Goal: Obtain resource: Download file/media

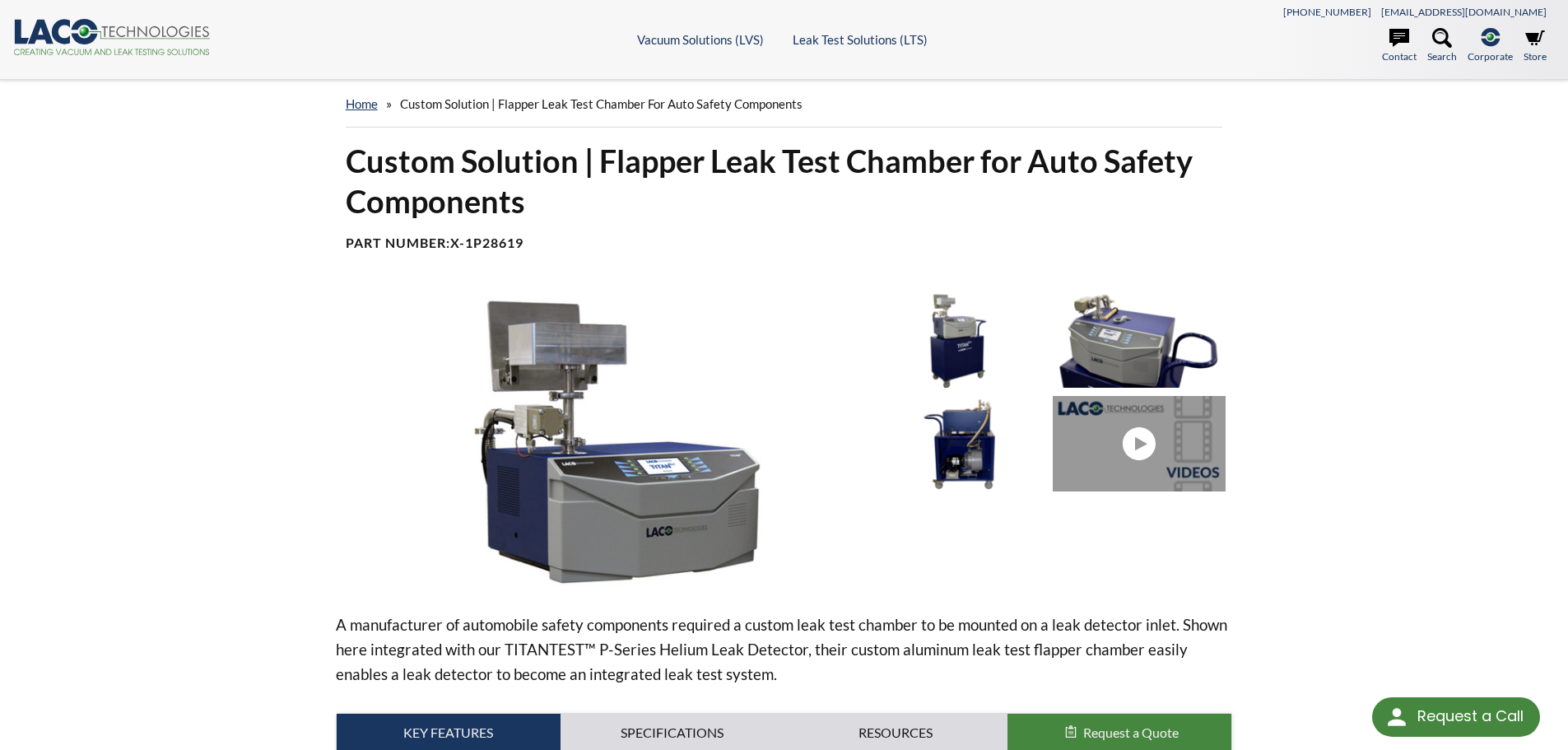
select select "Language Translate Widget"
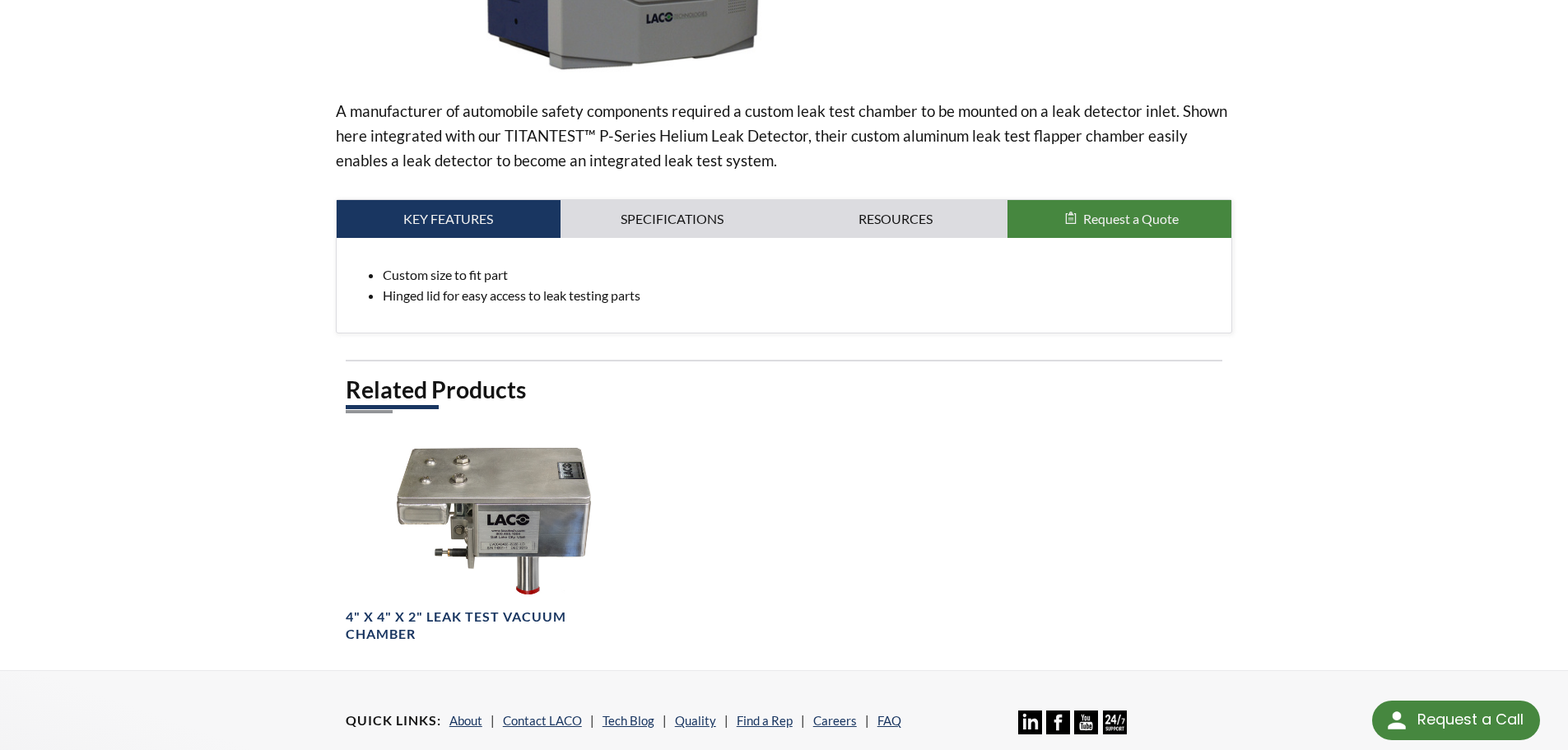
scroll to position [486, 0]
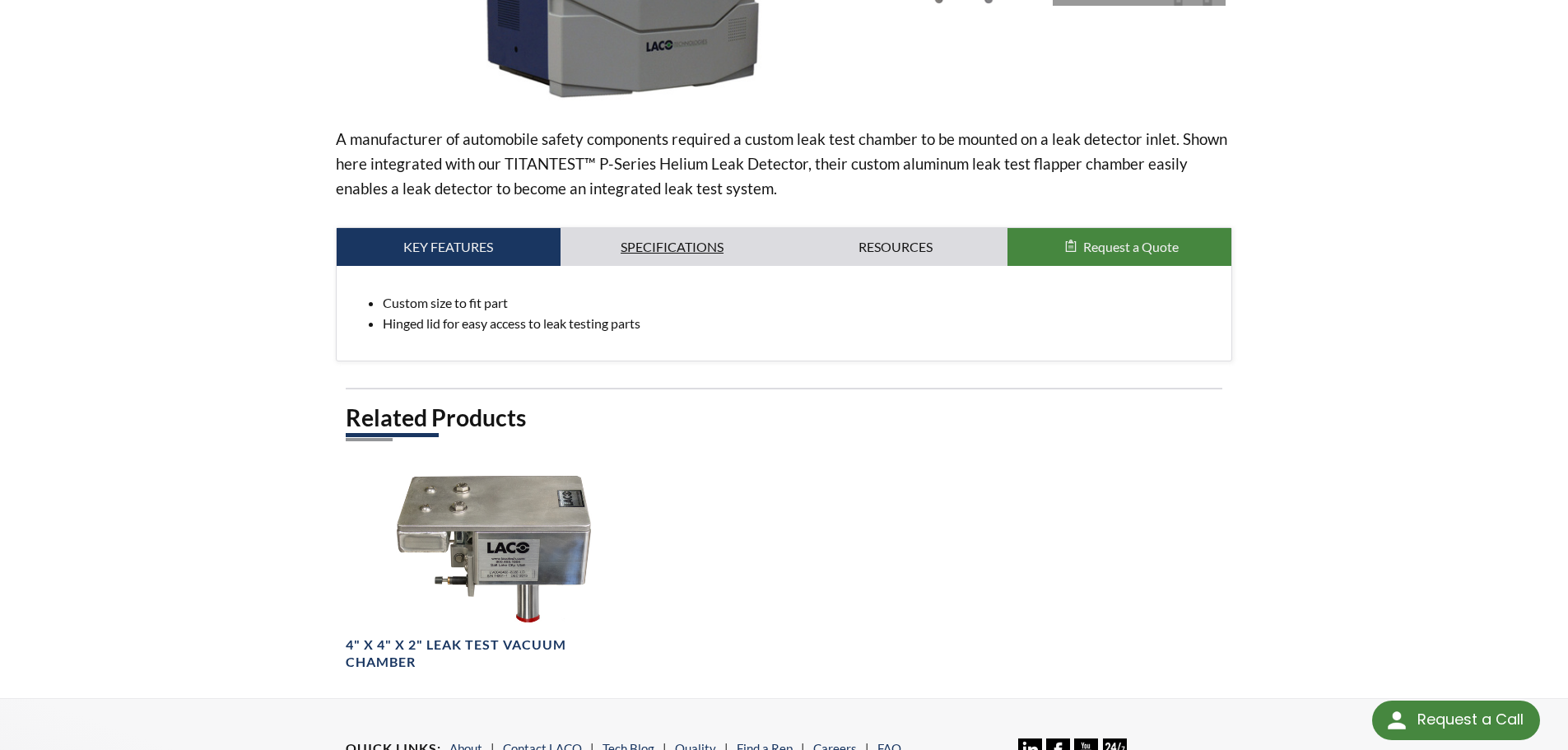
click at [631, 265] on link "Specifications" at bounding box center [672, 247] width 224 height 38
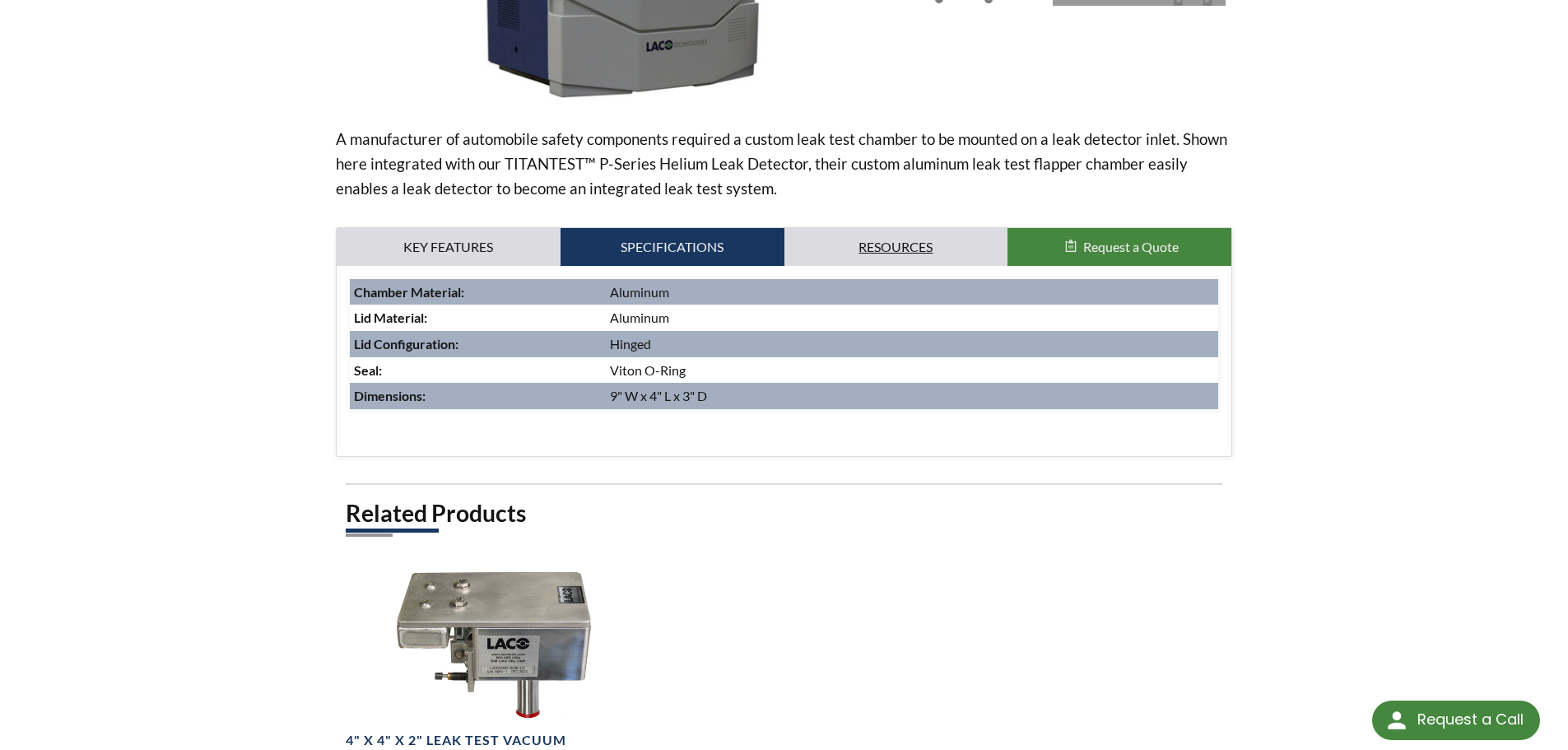
click at [826, 244] on link "Resources" at bounding box center [897, 247] width 224 height 38
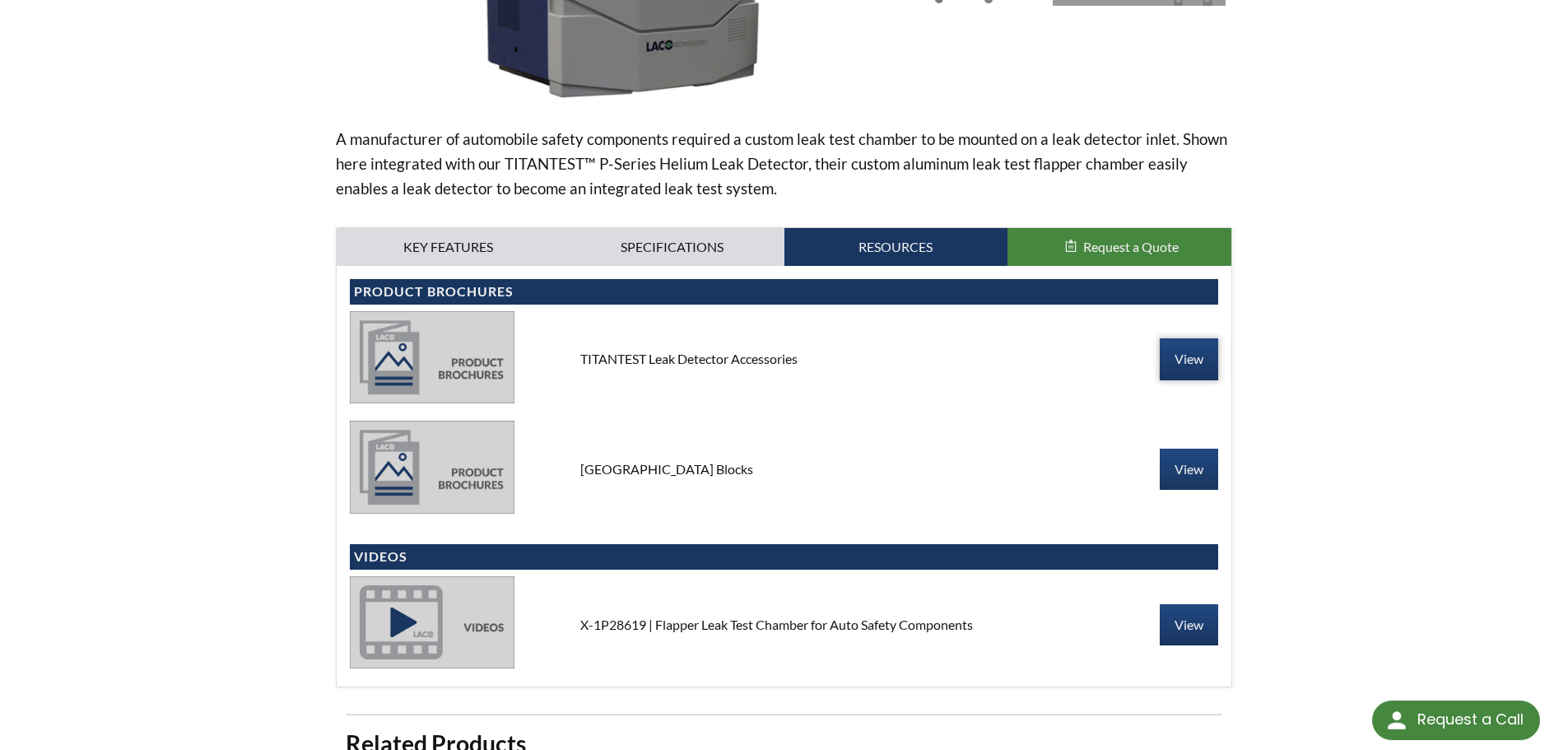
click at [1183, 351] on link "View" at bounding box center [1189, 359] width 58 height 42
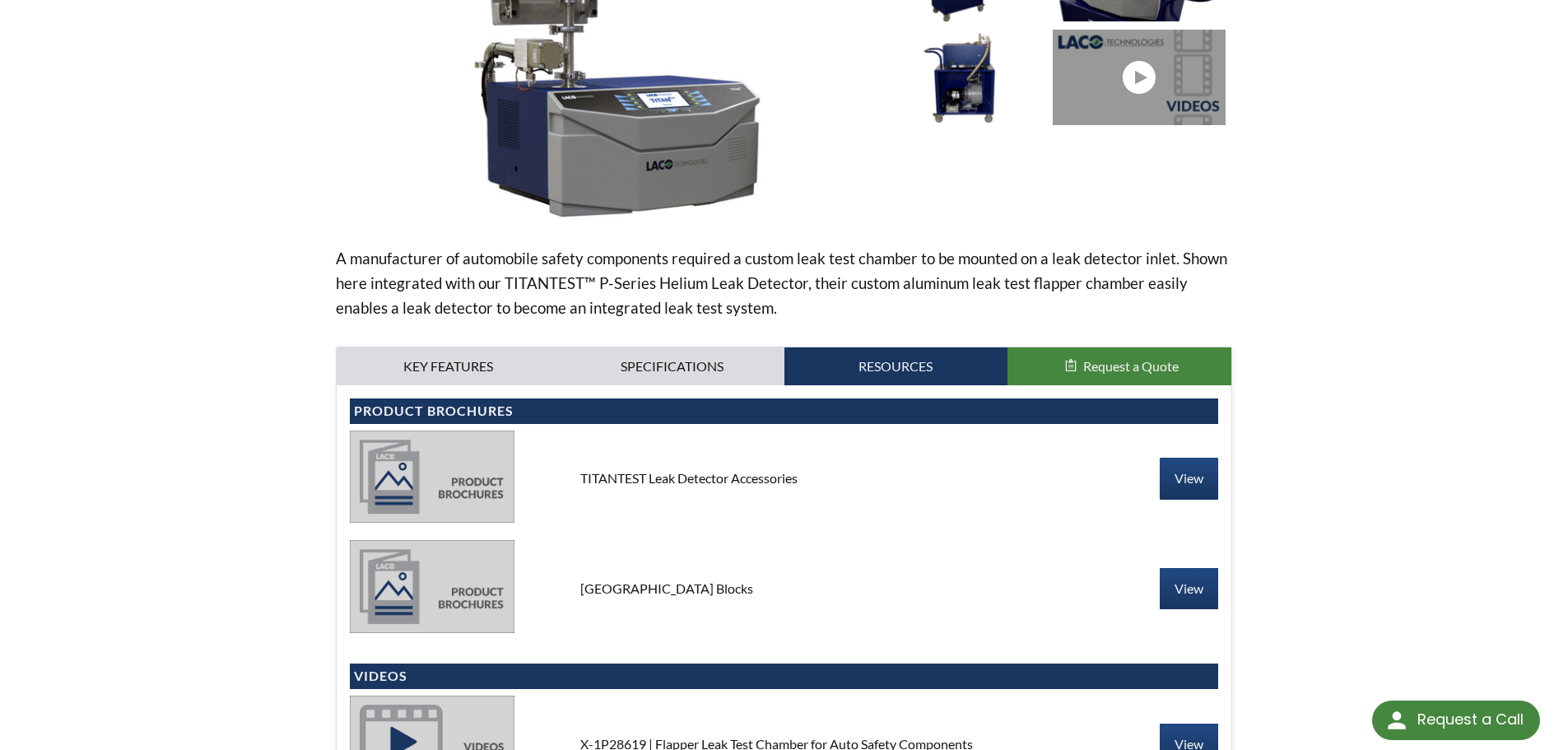
scroll to position [156, 0]
